Goal: Check status: Check status

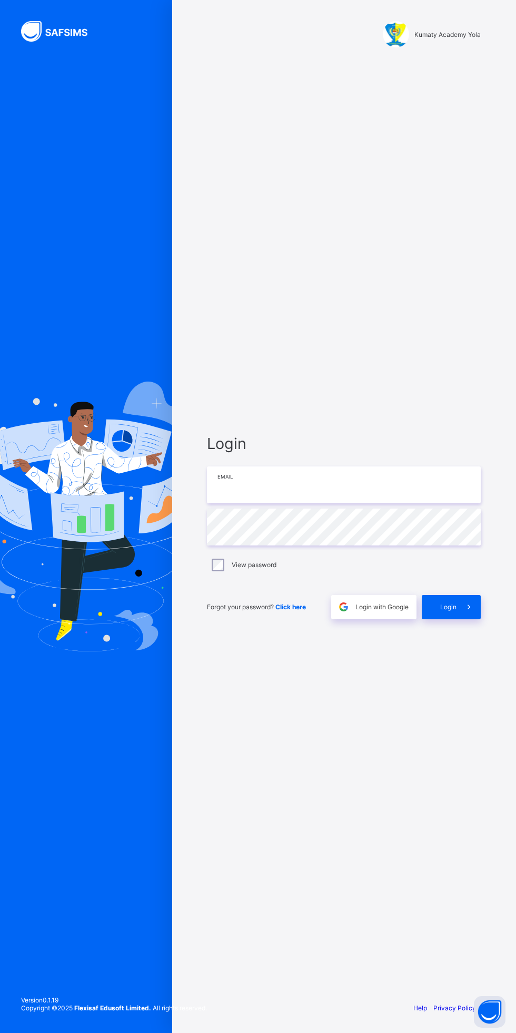
click at [339, 489] on input "email" at bounding box center [344, 484] width 274 height 37
type input "**********"
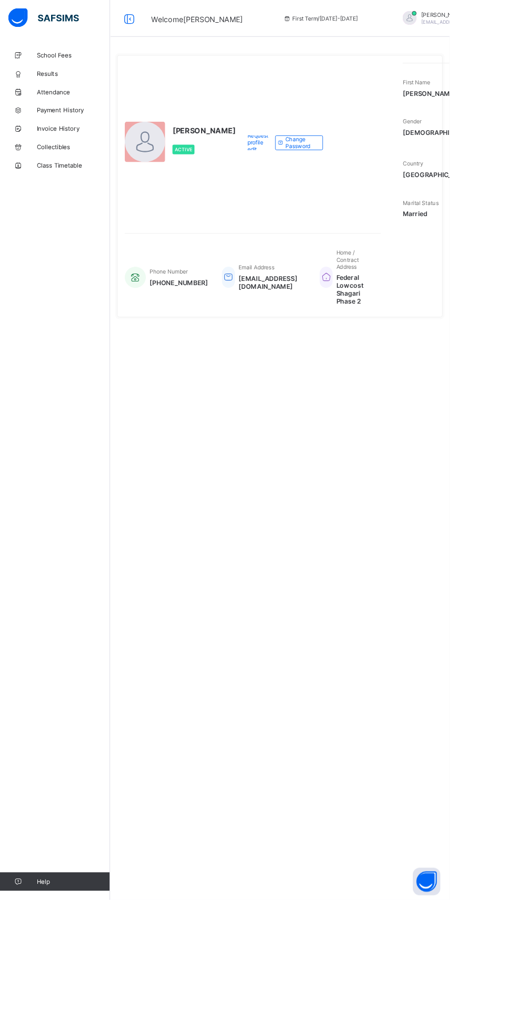
click at [80, 57] on link "School Fees" at bounding box center [63, 63] width 126 height 21
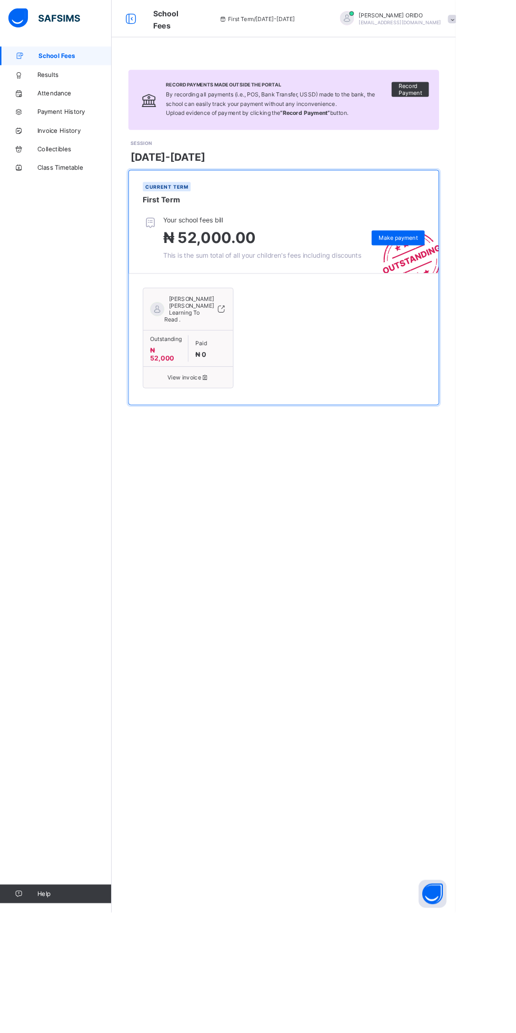
click at [285, 279] on span "₦ 52,000.00" at bounding box center [237, 269] width 105 height 21
